Goal: Information Seeking & Learning: Check status

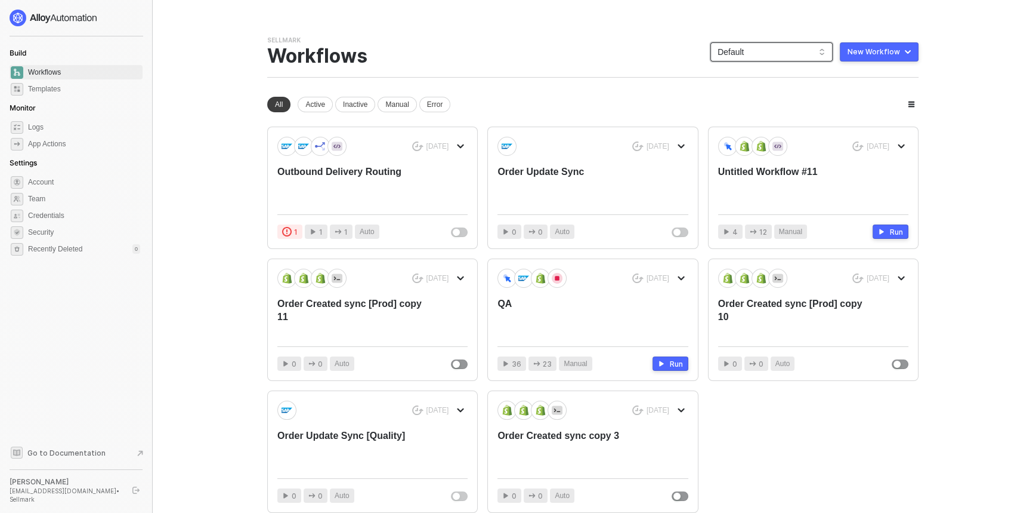
click at [759, 51] on span "Default" at bounding box center [772, 52] width 108 height 18
click at [770, 45] on span "Default" at bounding box center [772, 52] width 108 height 18
click at [761, 53] on span "Default" at bounding box center [772, 52] width 108 height 18
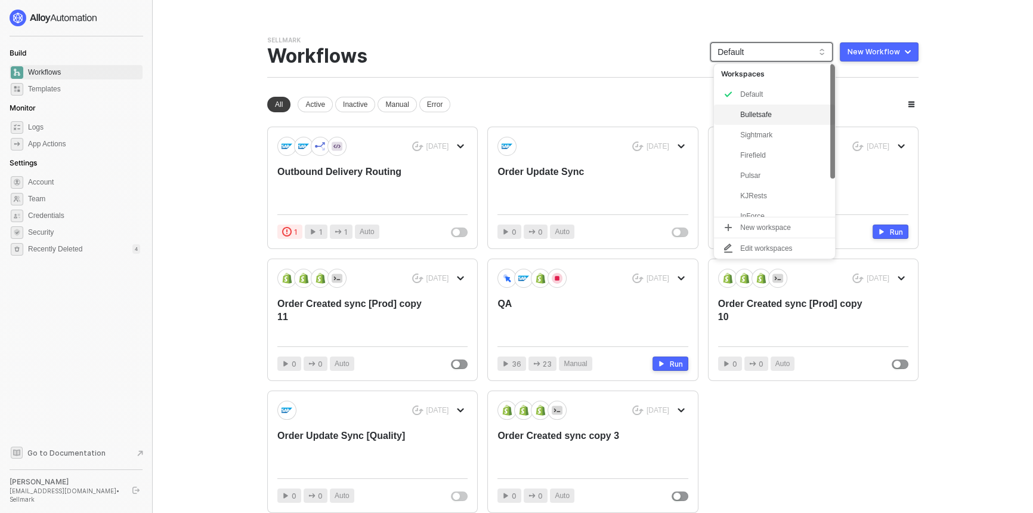
click at [768, 117] on div "Bulletsafe" at bounding box center [784, 114] width 88 height 14
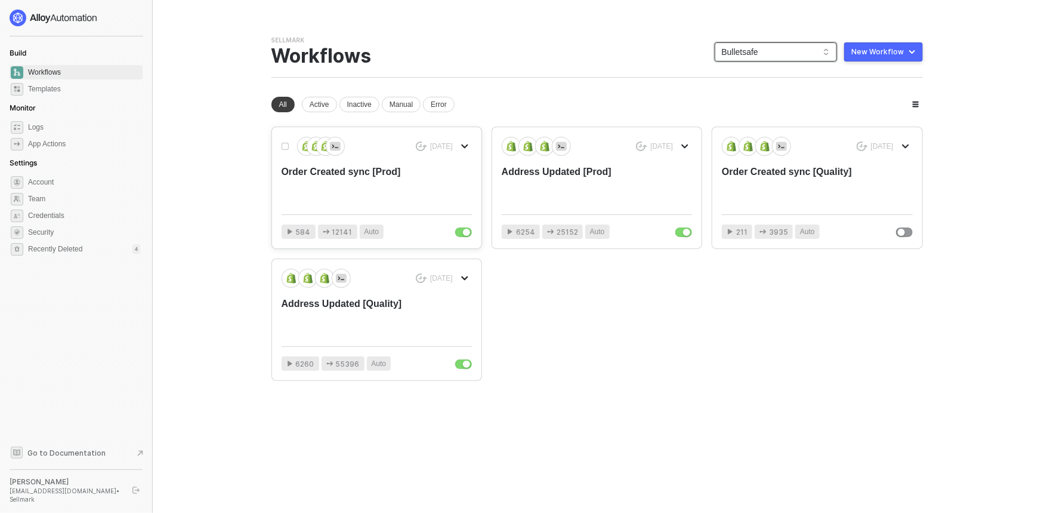
click at [391, 177] on div "Order Created sync [Prod]" at bounding box center [358, 184] width 152 height 39
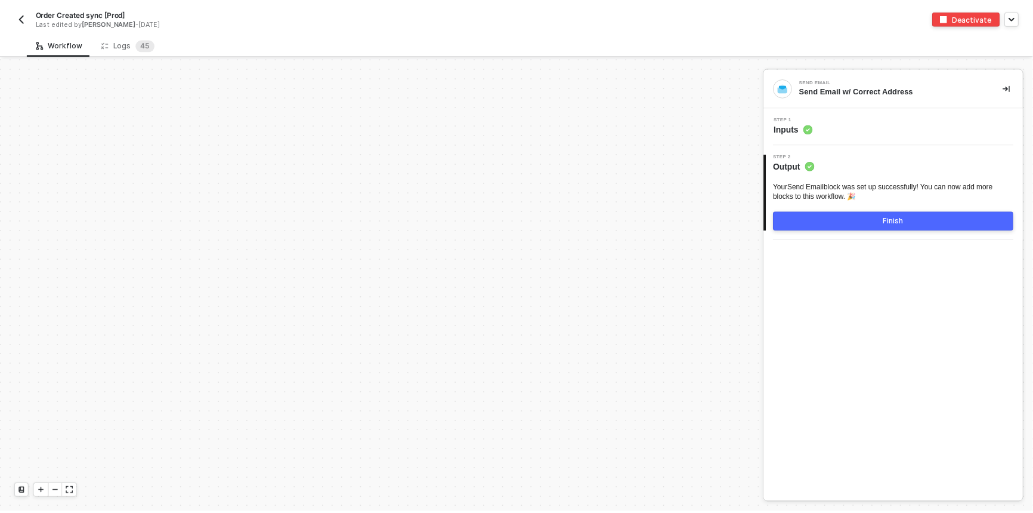
scroll to position [4023, 0]
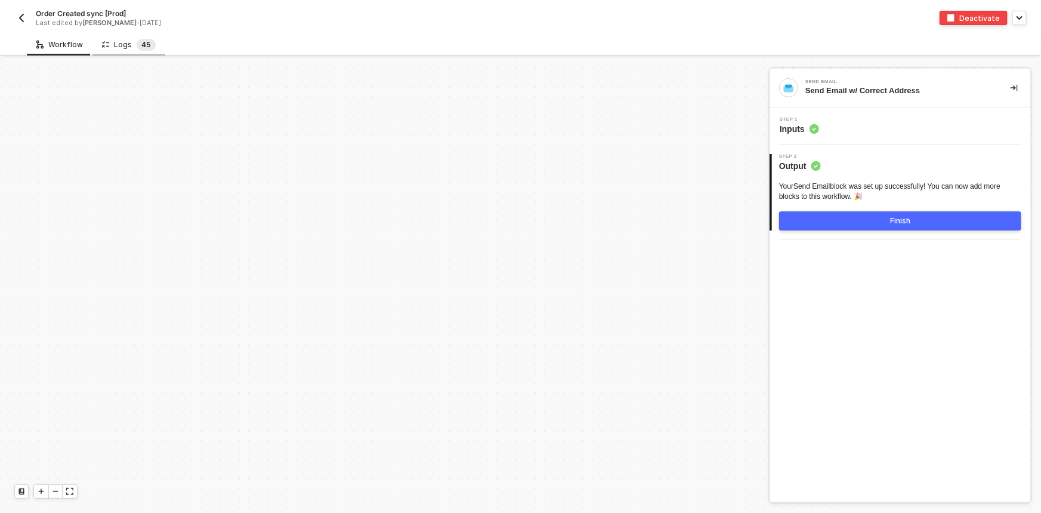
click at [137, 48] on sup "4 5" at bounding box center [146, 45] width 19 height 12
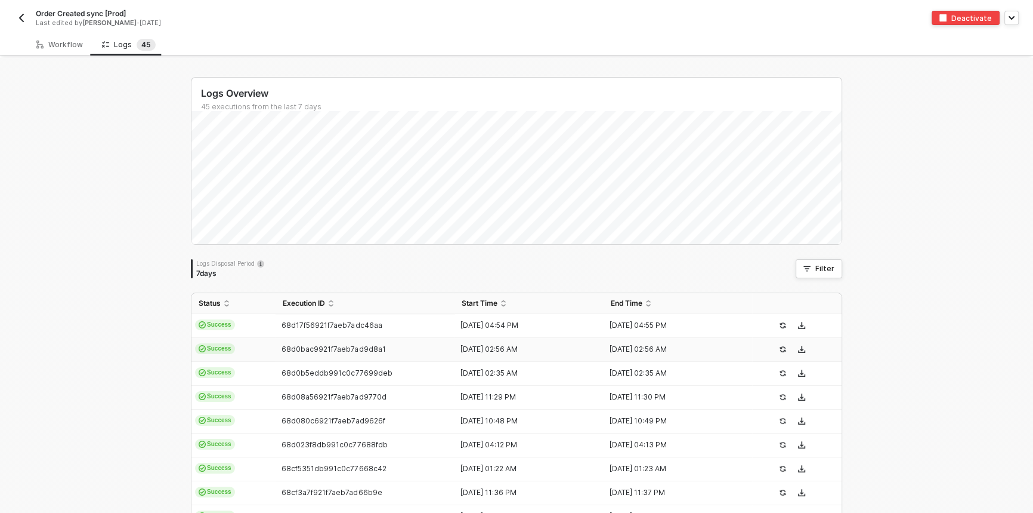
scroll to position [331, 0]
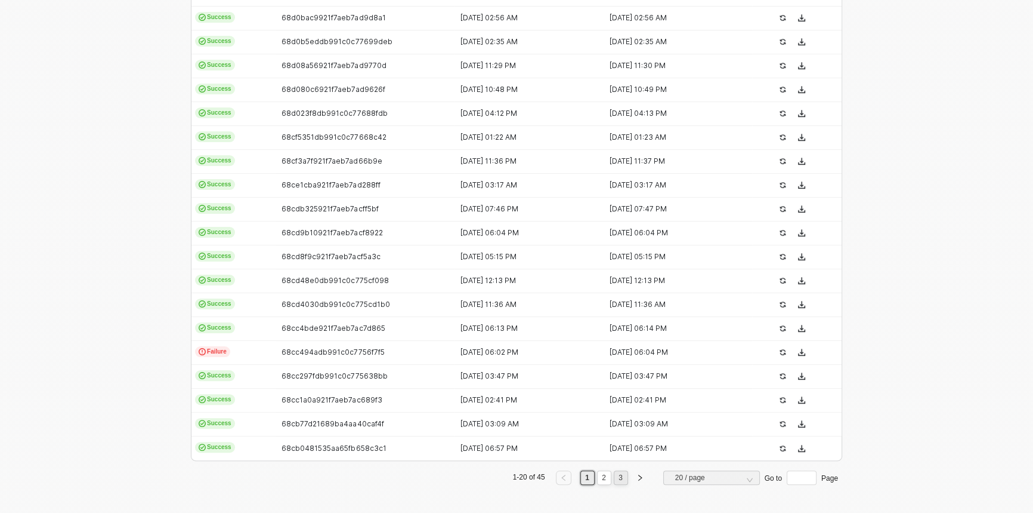
click at [621, 479] on link "3" at bounding box center [620, 477] width 11 height 13
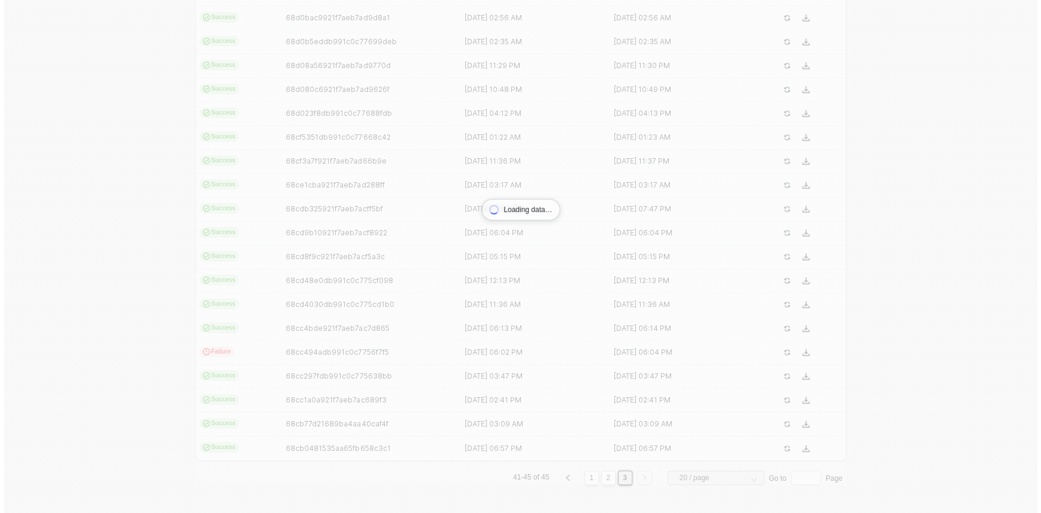
scroll to position [0, 0]
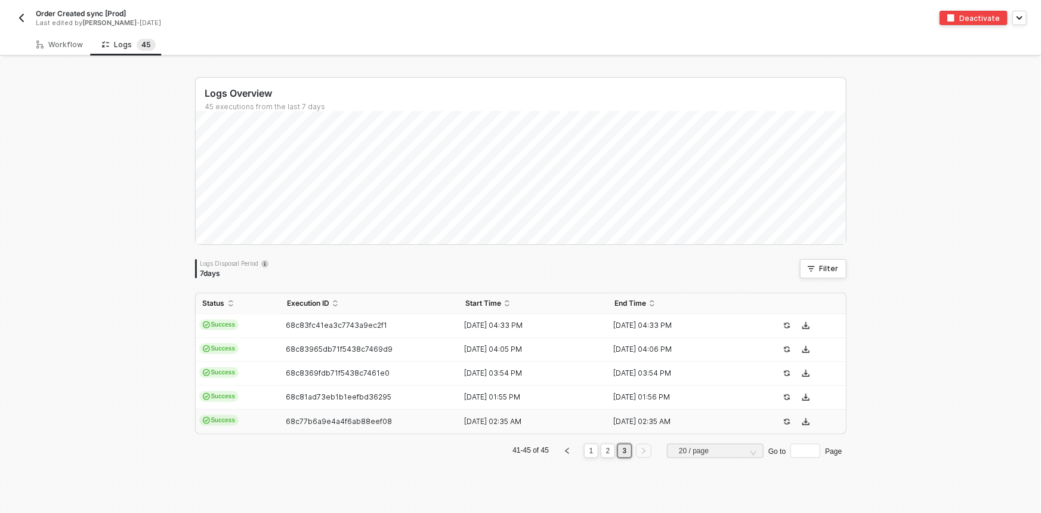
click at [467, 424] on div "[DATE] 02:35 AM" at bounding box center [528, 421] width 140 height 10
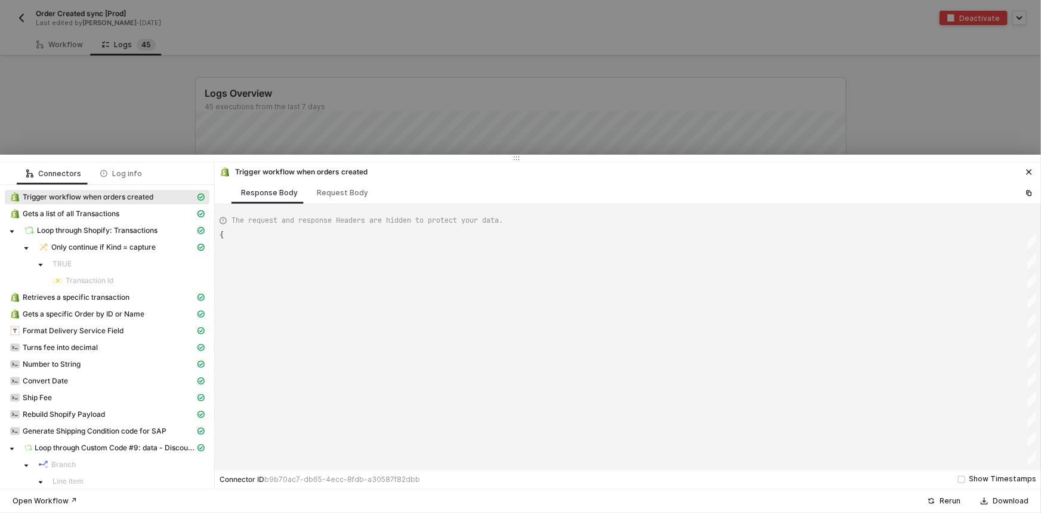
type textarea "{ "json": { "id": 5947591753771, "admin_graphql_api_id": "gid://shopify/Order/5…"
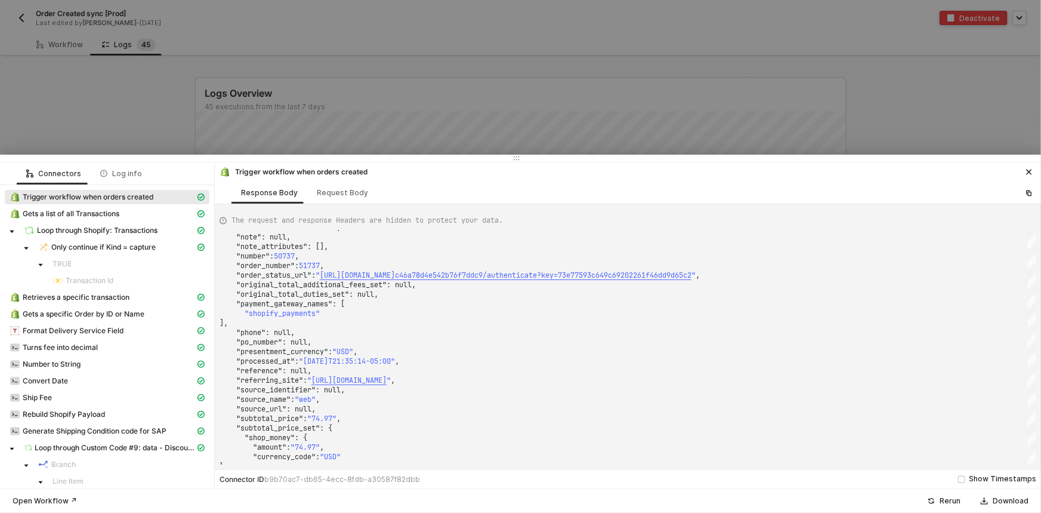
click at [939, 149] on div at bounding box center [520, 256] width 1041 height 513
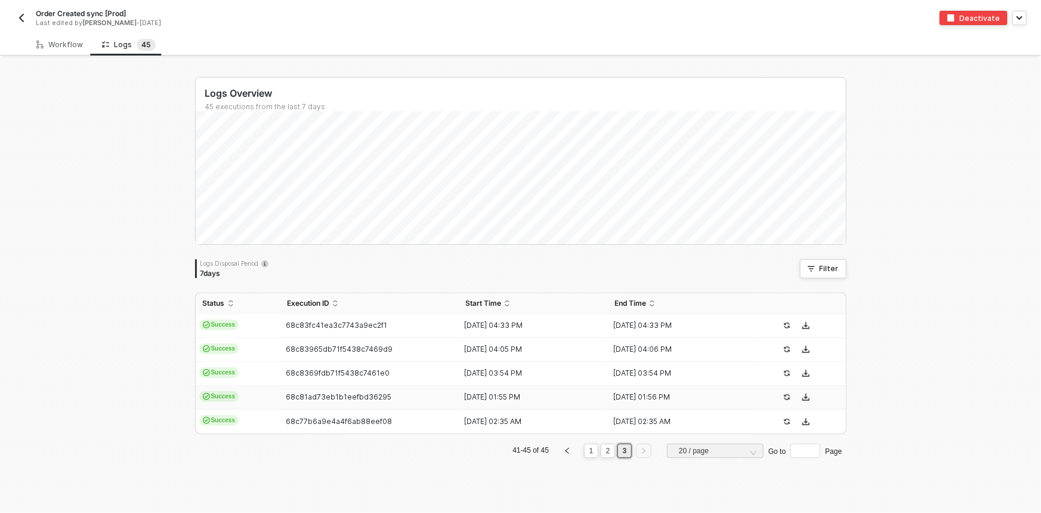
click at [560, 400] on div "[DATE] 01:55 PM" at bounding box center [528, 397] width 140 height 10
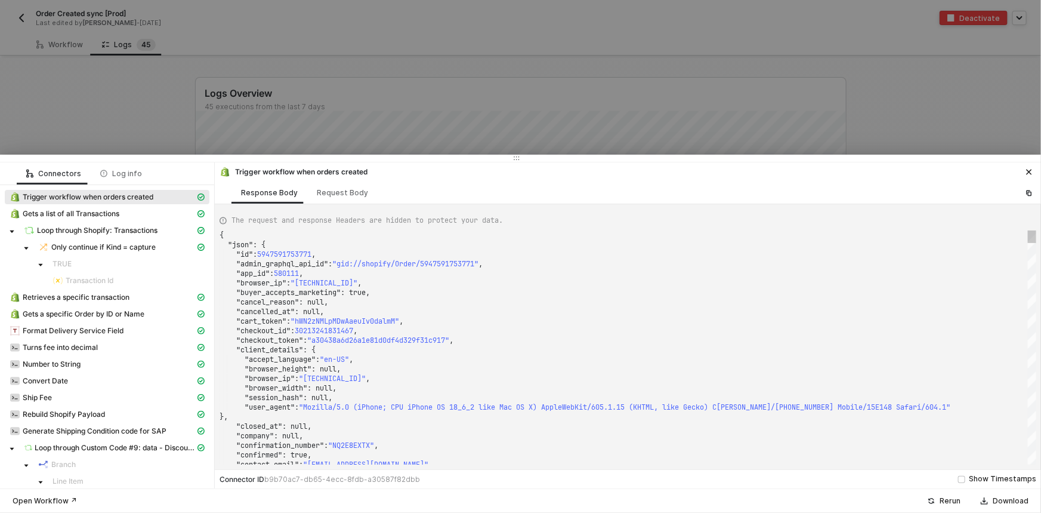
type textarea "{ "json": { "id": 5948197306411, "admin_graphql_api_id": "gid://shopify/Order/5…"
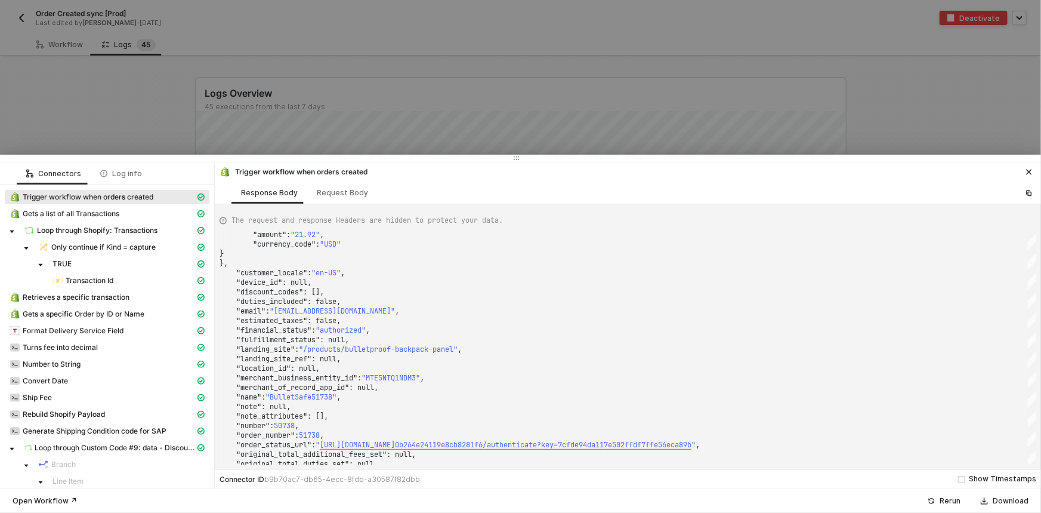
click at [118, 121] on div at bounding box center [520, 256] width 1041 height 513
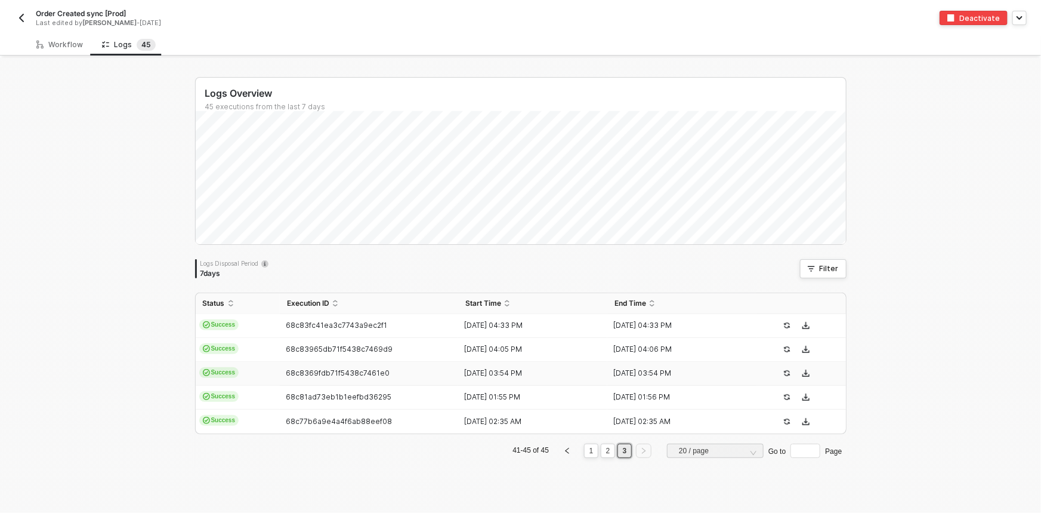
click at [319, 377] on td "68c8369fdb71f5438c7461e0" at bounding box center [369, 374] width 179 height 24
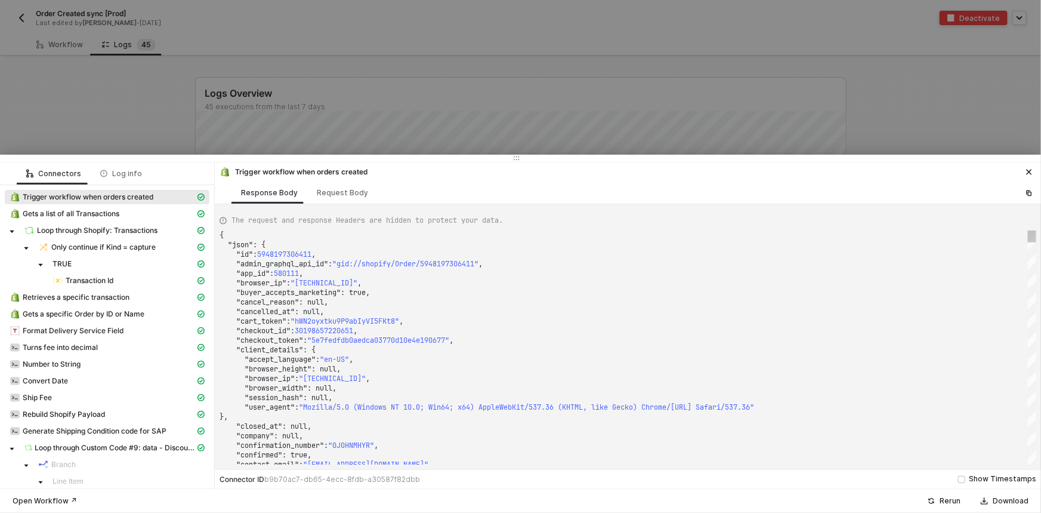
type textarea "{ "json": { "id": 5948321759275, "admin_graphql_api_id": "gid://shopify/Order/5…"
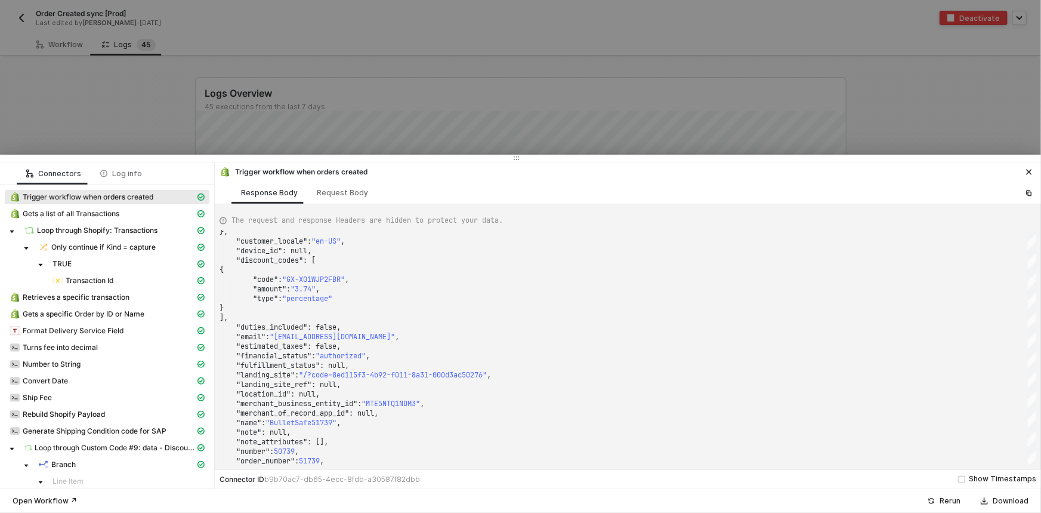
click at [84, 75] on div at bounding box center [520, 256] width 1041 height 513
